Goal: Task Accomplishment & Management: Manage account settings

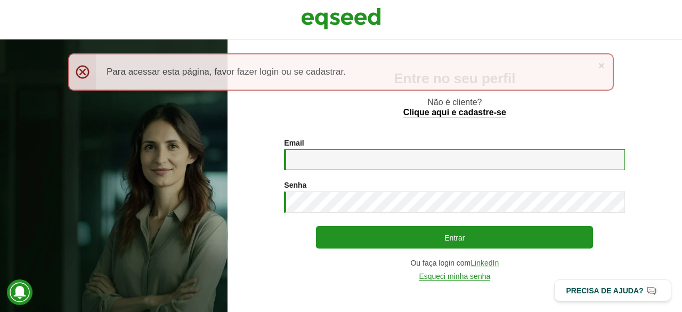
click at [322, 159] on input "Email *" at bounding box center [454, 159] width 341 height 21
type input "**********"
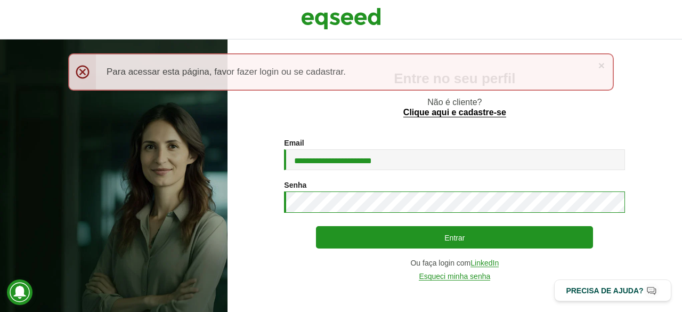
click at [316, 226] on button "Entrar" at bounding box center [454, 237] width 277 height 22
